Goal: Find specific page/section

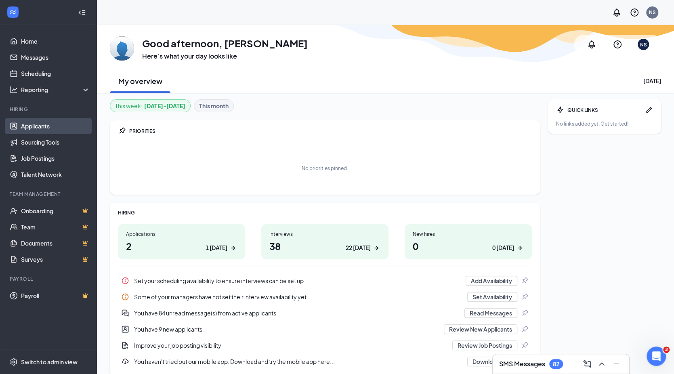
click at [53, 126] on link "Applicants" at bounding box center [55, 126] width 69 height 16
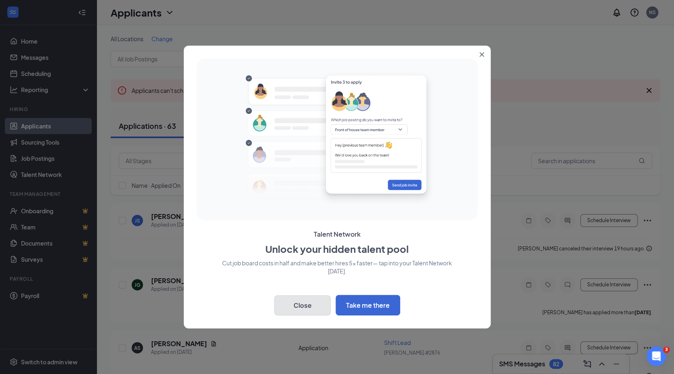
click at [323, 303] on button "Close" at bounding box center [302, 305] width 57 height 20
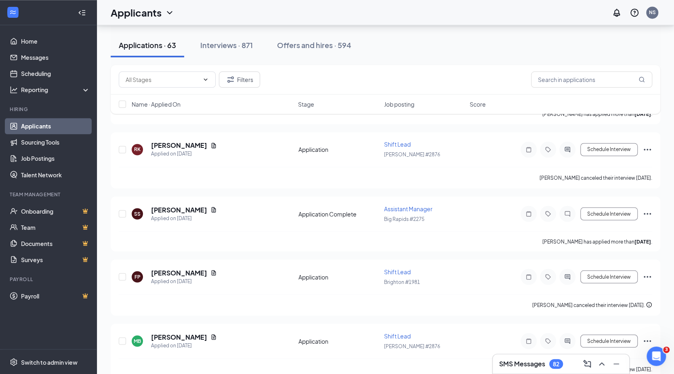
scroll to position [687, 0]
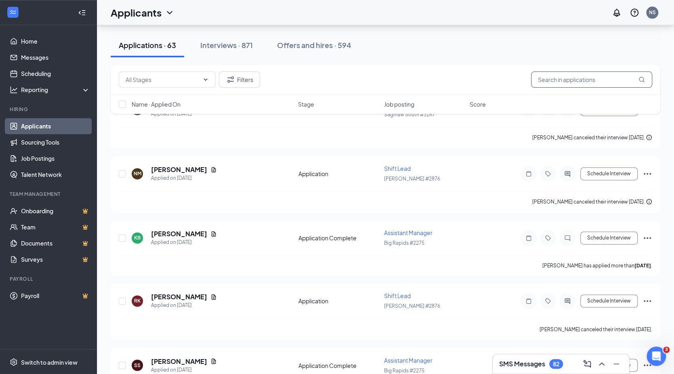
click at [605, 80] on input "text" at bounding box center [591, 79] width 121 height 16
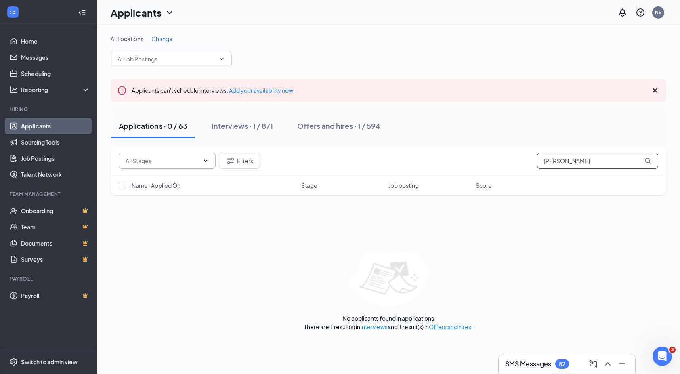
type input "[PERSON_NAME]"
click at [205, 163] on icon "ChevronDown" at bounding box center [205, 161] width 6 height 6
click at [242, 126] on div "Interviews · 1 / 871" at bounding box center [242, 126] width 61 height 10
